Goal: Find specific page/section: Find specific page/section

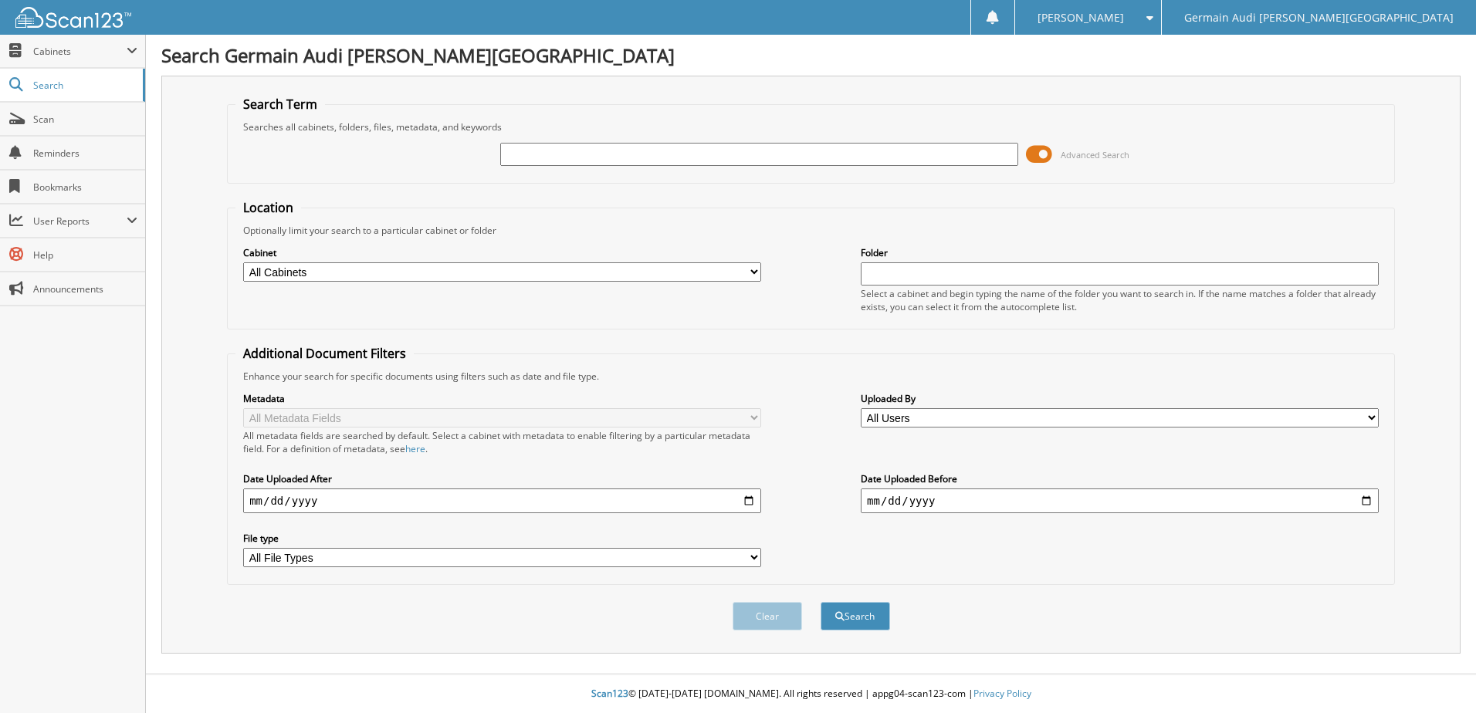
click at [533, 162] on input "text" at bounding box center [759, 154] width 518 height 23
type input "46812"
click at [820, 602] on button "Search" at bounding box center [854, 616] width 69 height 29
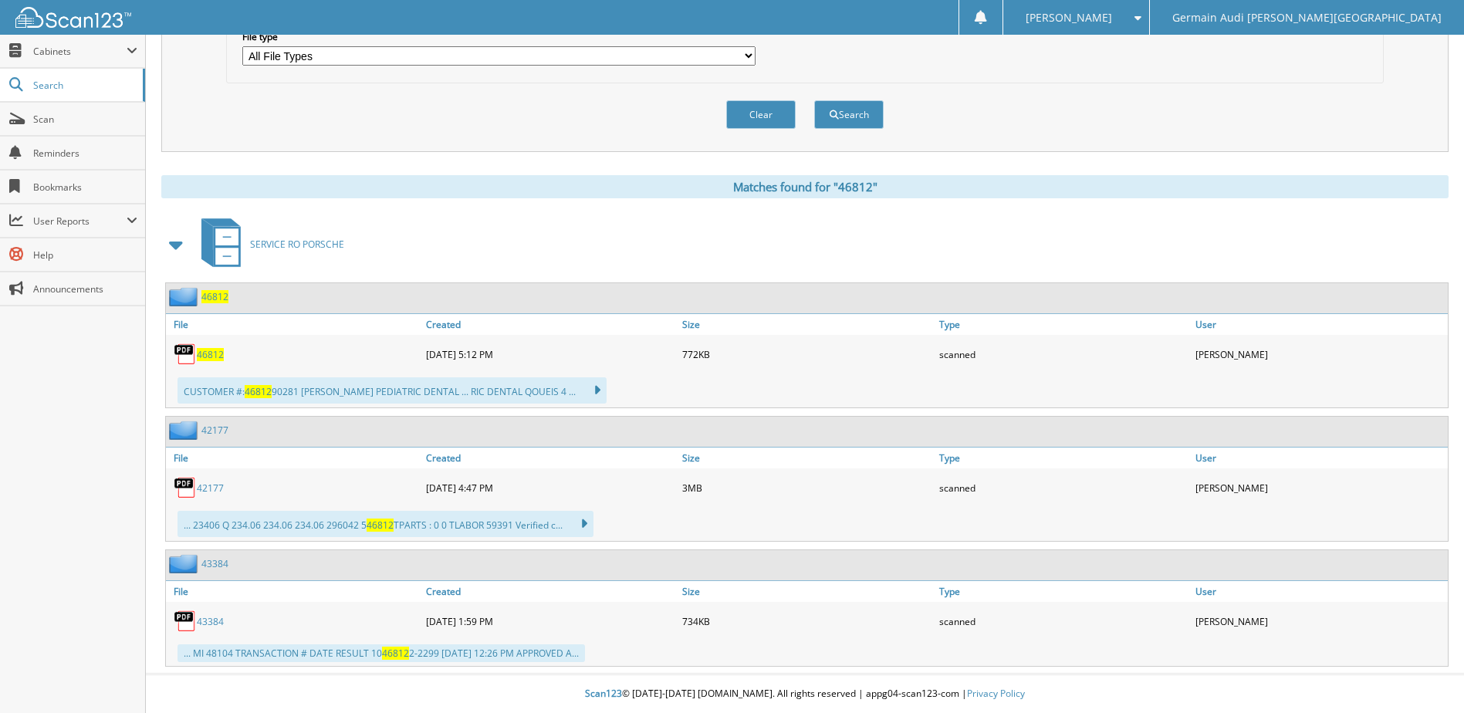
click at [218, 350] on span "46812" at bounding box center [210, 354] width 27 height 13
